Goal: Navigation & Orientation: Go to known website

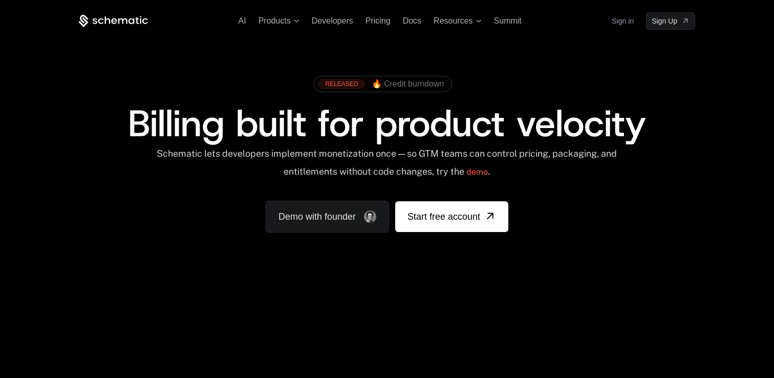
click at [742, 182] on div "AI Products Developers Pricing Docs Resources Summit Sign in Sign Up RELEASED 🔥…" at bounding box center [387, 153] width 774 height 306
